Goal: Task Accomplishment & Management: Use online tool/utility

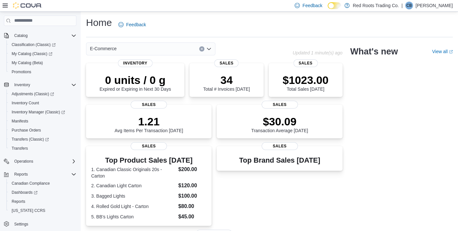
scroll to position [78, 0]
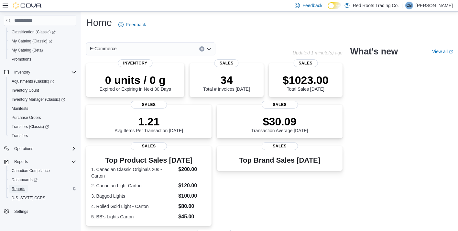
click at [21, 187] on span "Reports" at bounding box center [19, 188] width 14 height 5
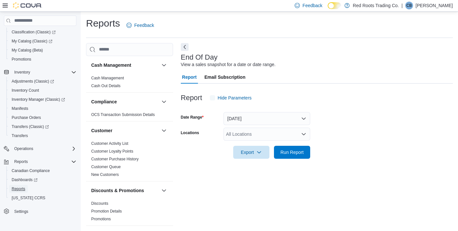
scroll to position [3, 0]
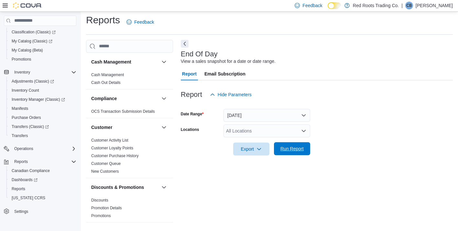
click at [280, 147] on span "Run Report" at bounding box center [291, 148] width 23 height 6
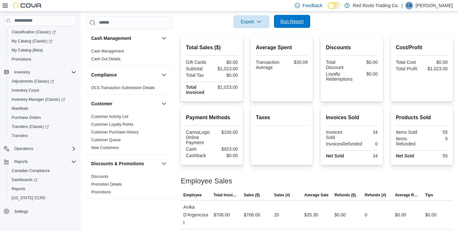
scroll to position [183, 0]
